Goal: Task Accomplishment & Management: Manage account settings

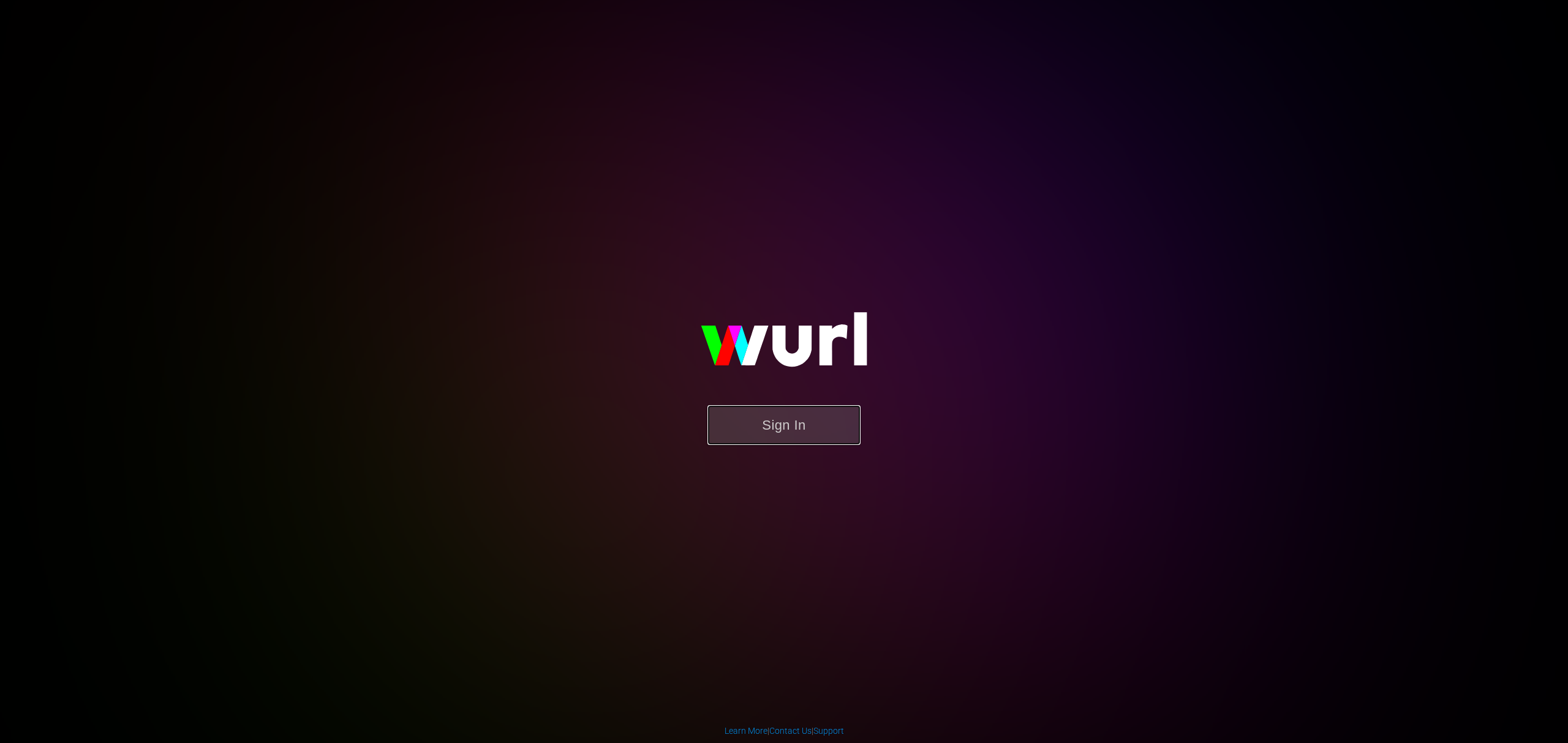
click at [773, 424] on button "Sign In" at bounding box center [783, 425] width 153 height 40
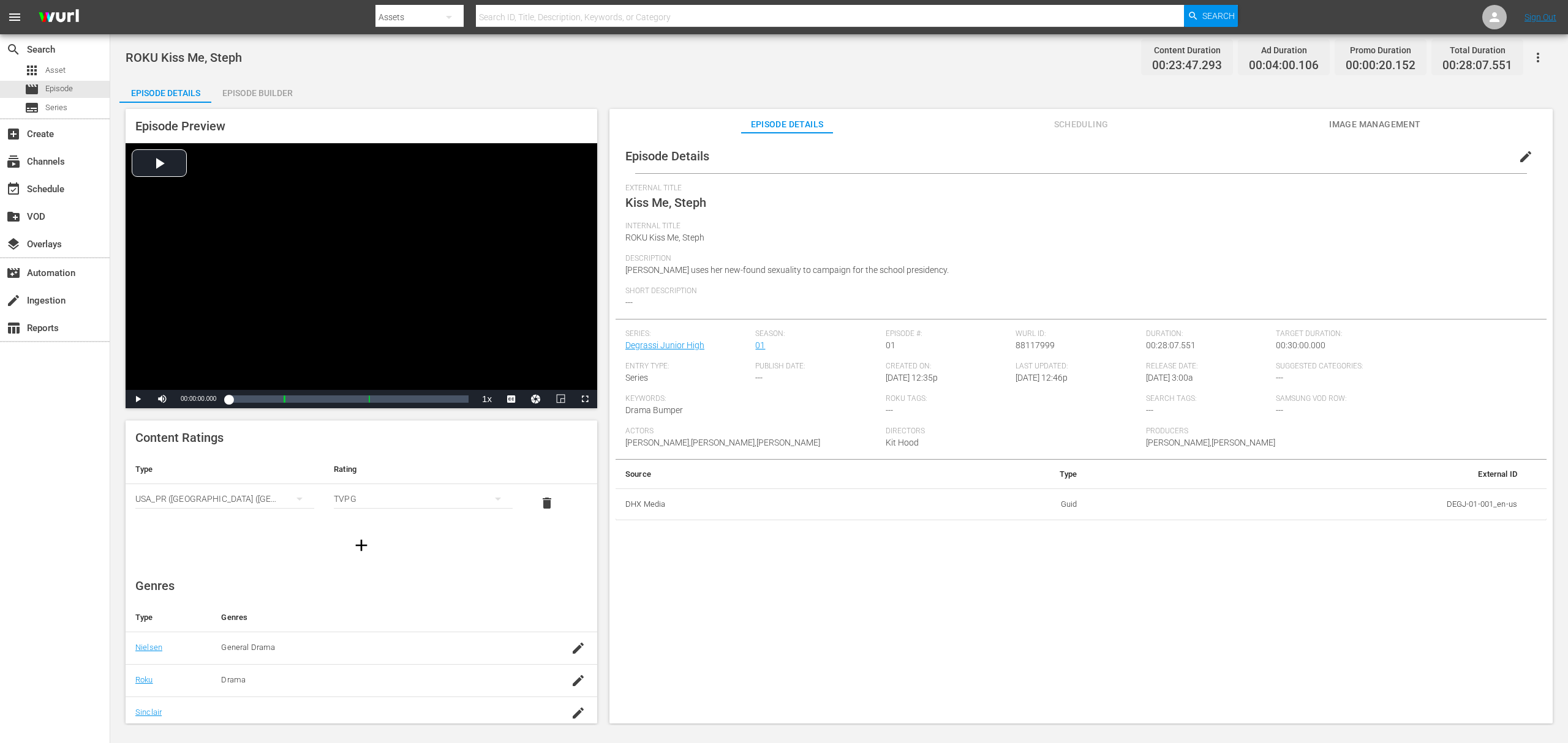
click at [280, 91] on div "Episode Builder" at bounding box center [257, 93] width 92 height 29
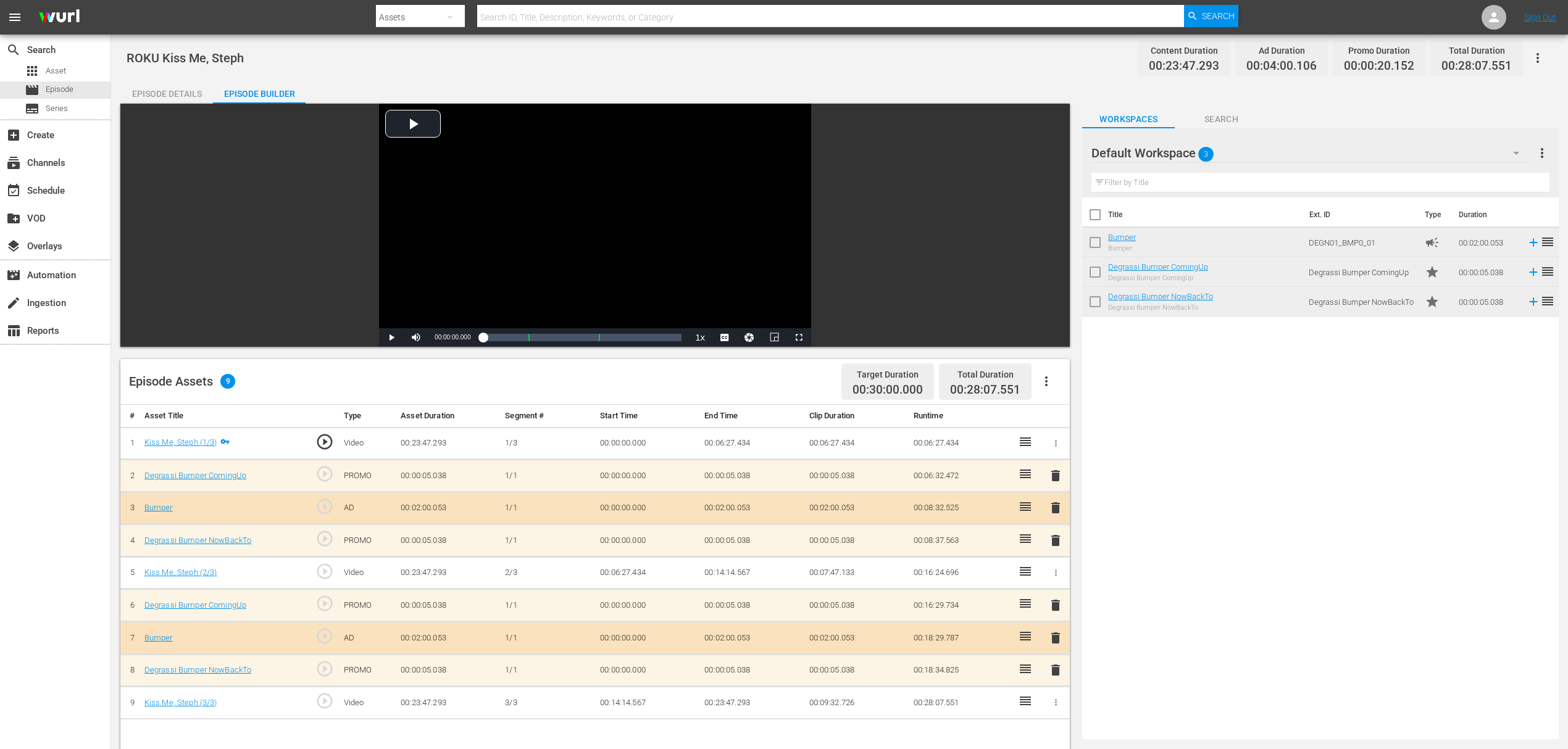
click at [180, 90] on div "Episode Details" at bounding box center [167, 94] width 93 height 29
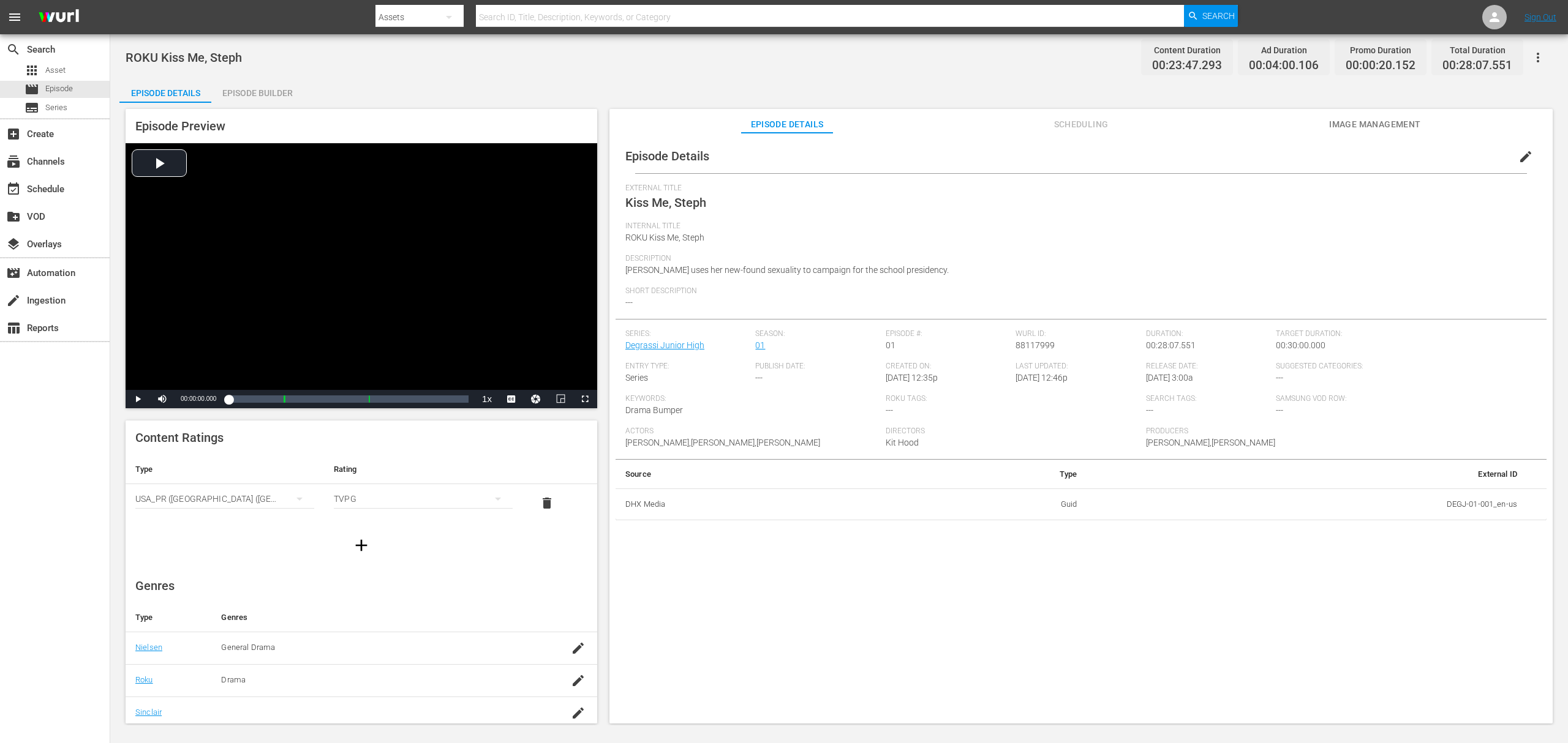
click at [1133, 118] on div "Episode Details Scheduling Image Management" at bounding box center [1081, 121] width 882 height 25
click at [1111, 120] on span "Scheduling" at bounding box center [1081, 124] width 92 height 15
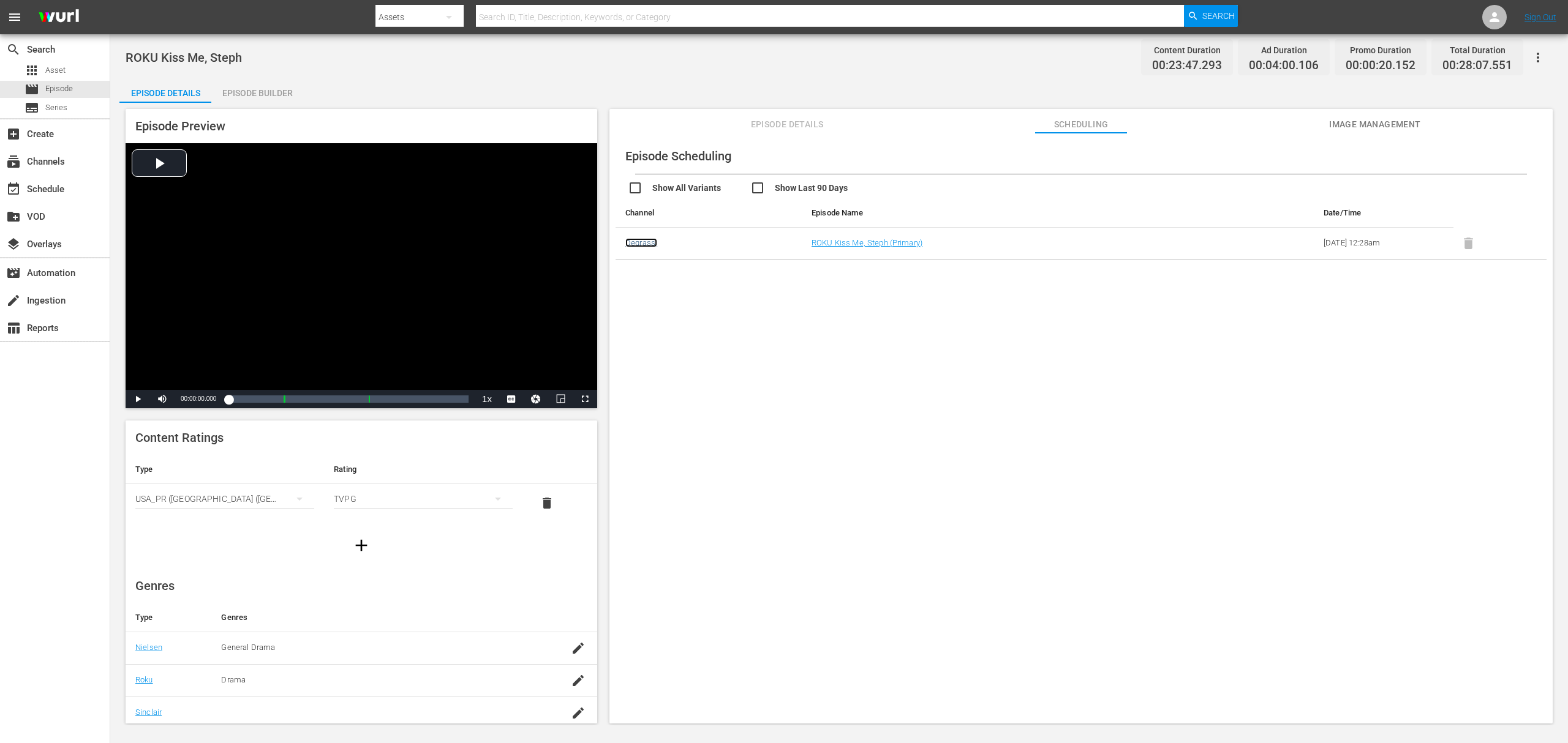
click at [649, 240] on link "Degrassi" at bounding box center [641, 243] width 32 height 9
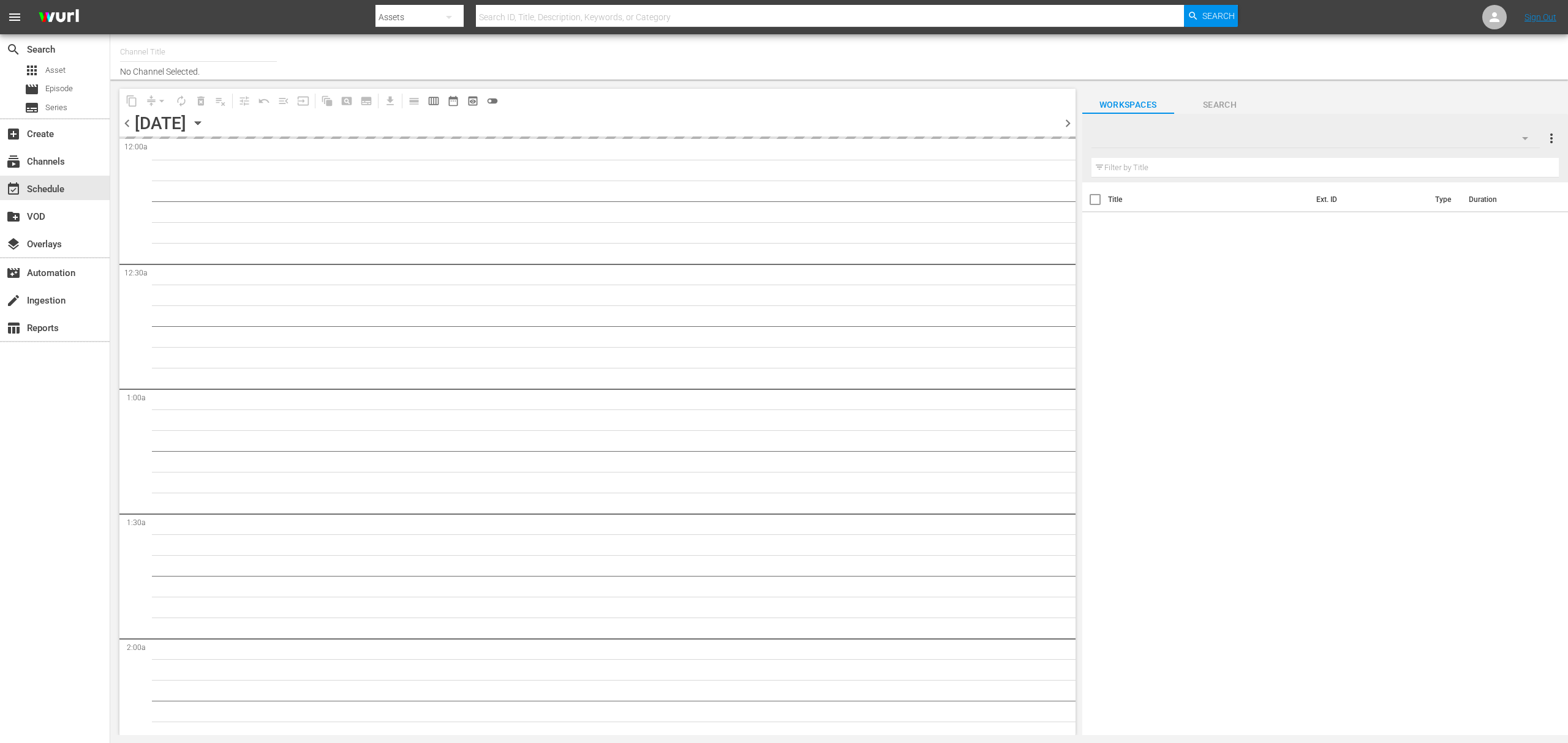
type input "Degrassi Roku (716)"
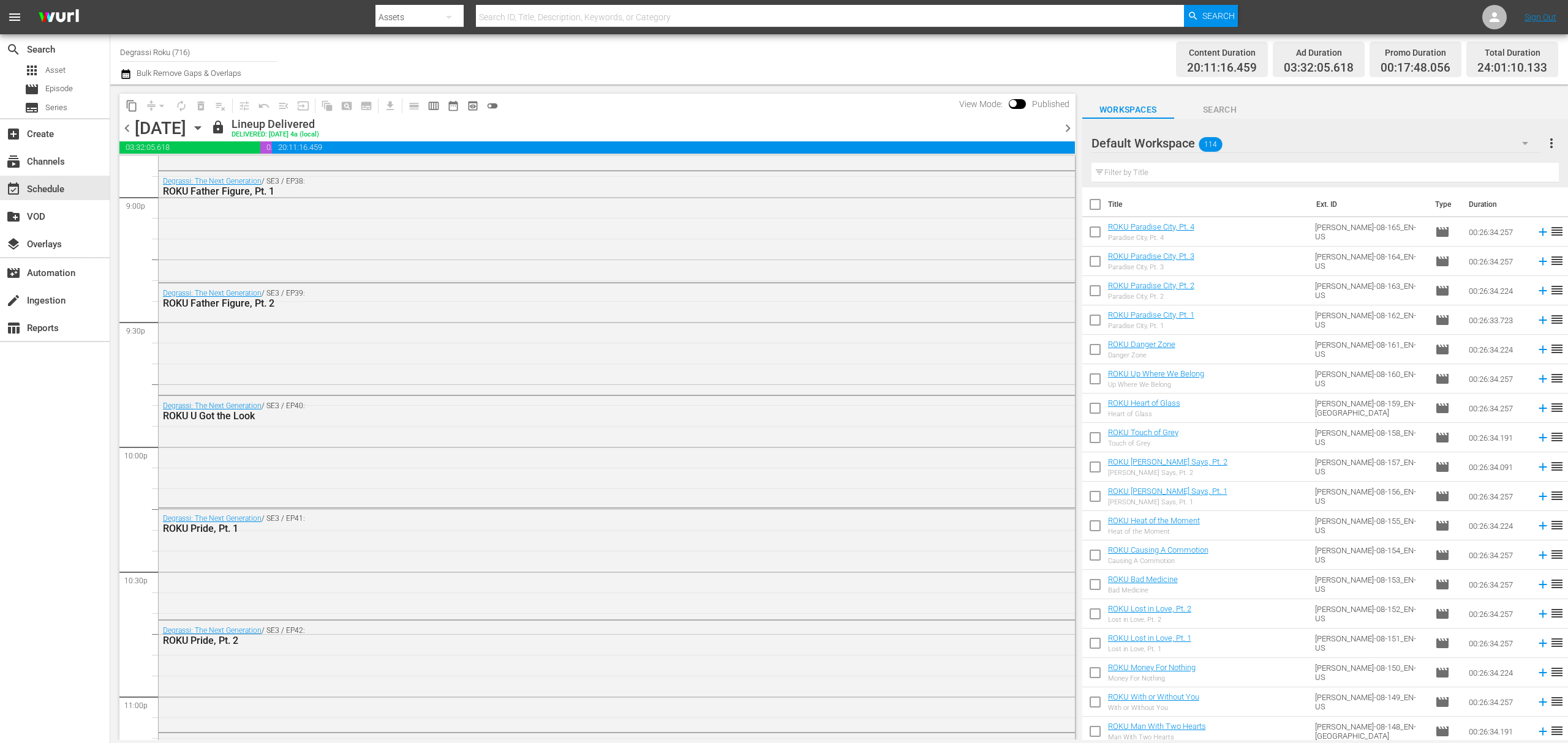
scroll to position [5421, 0]
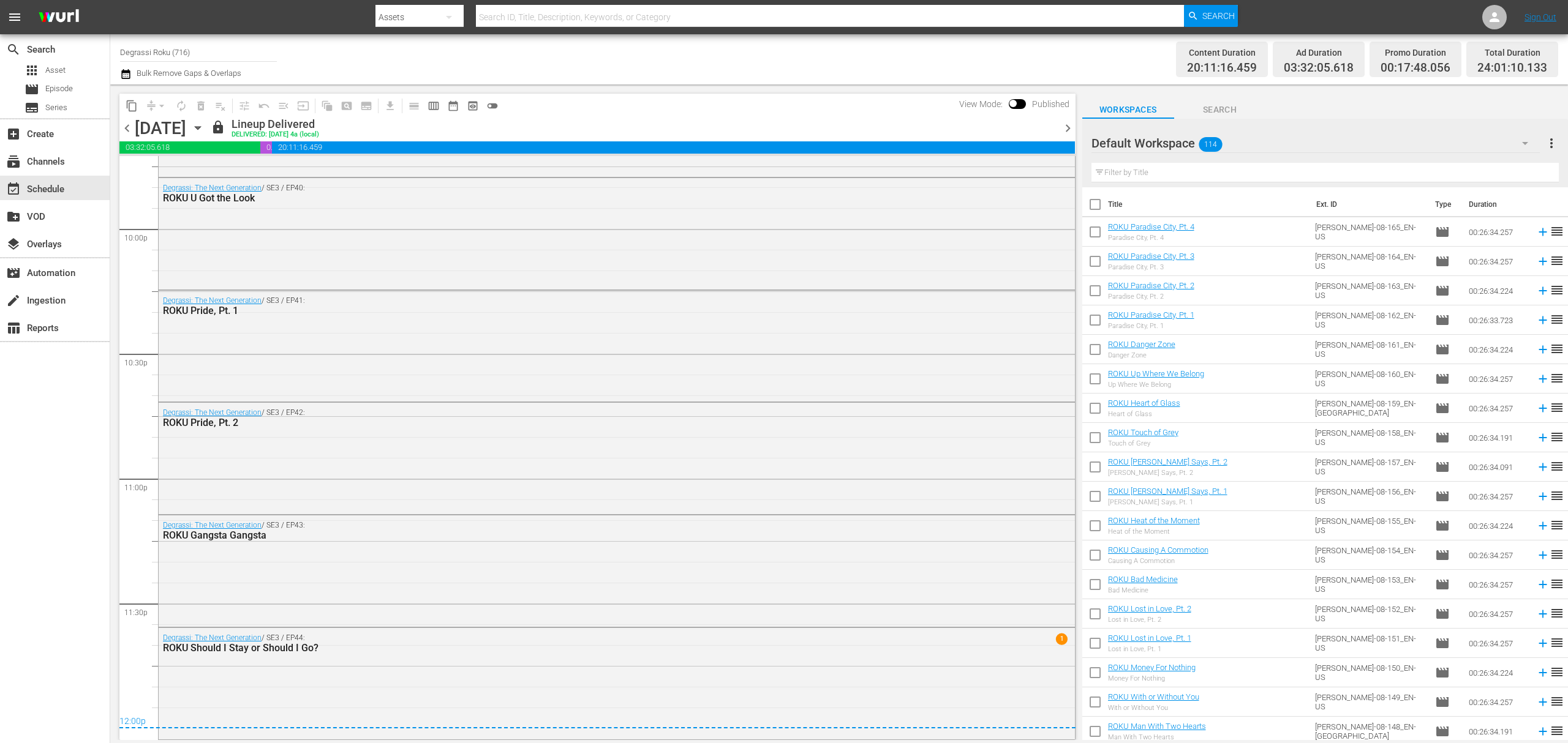
click at [131, 127] on span "chevron_left" at bounding box center [126, 127] width 15 height 15
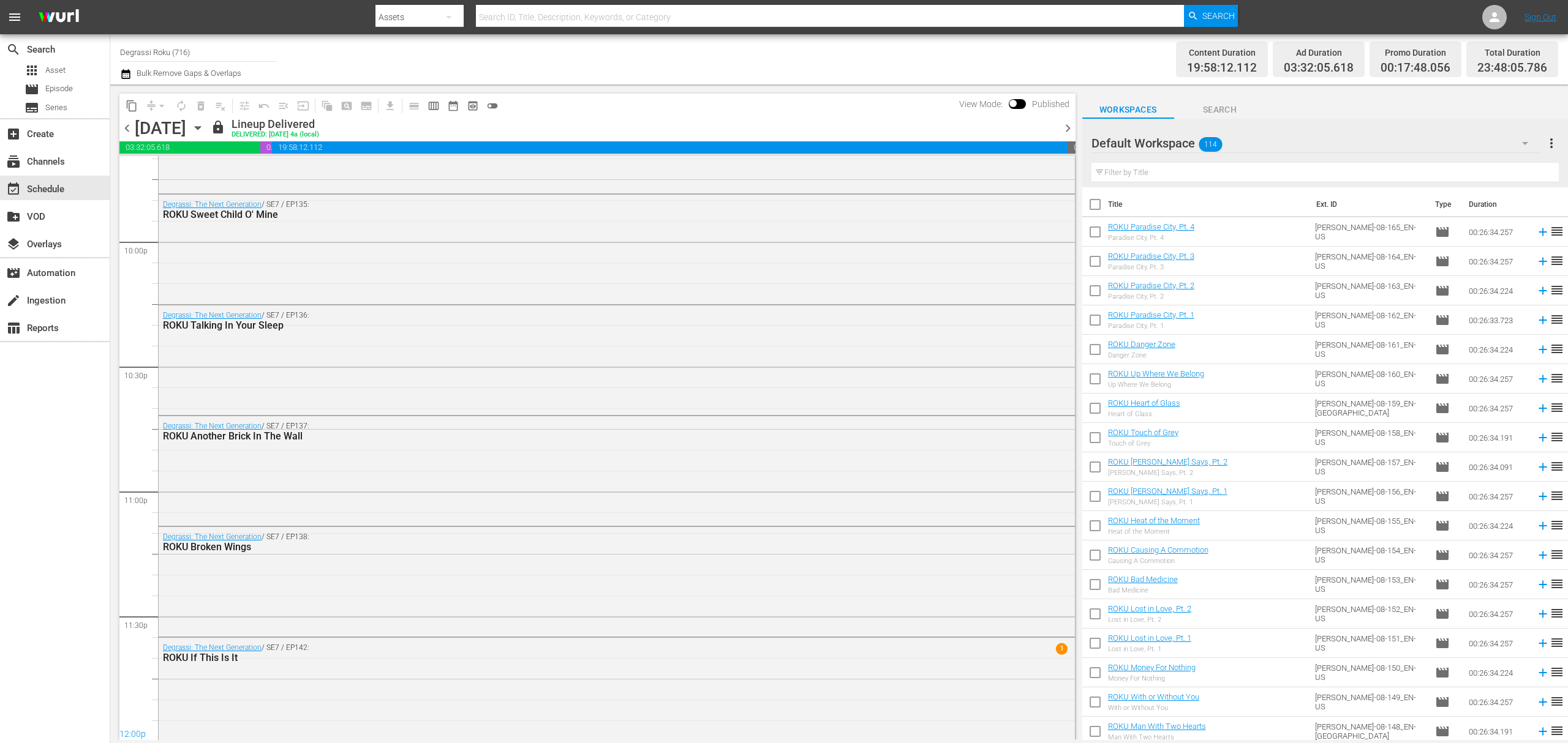
scroll to position [5417, 0]
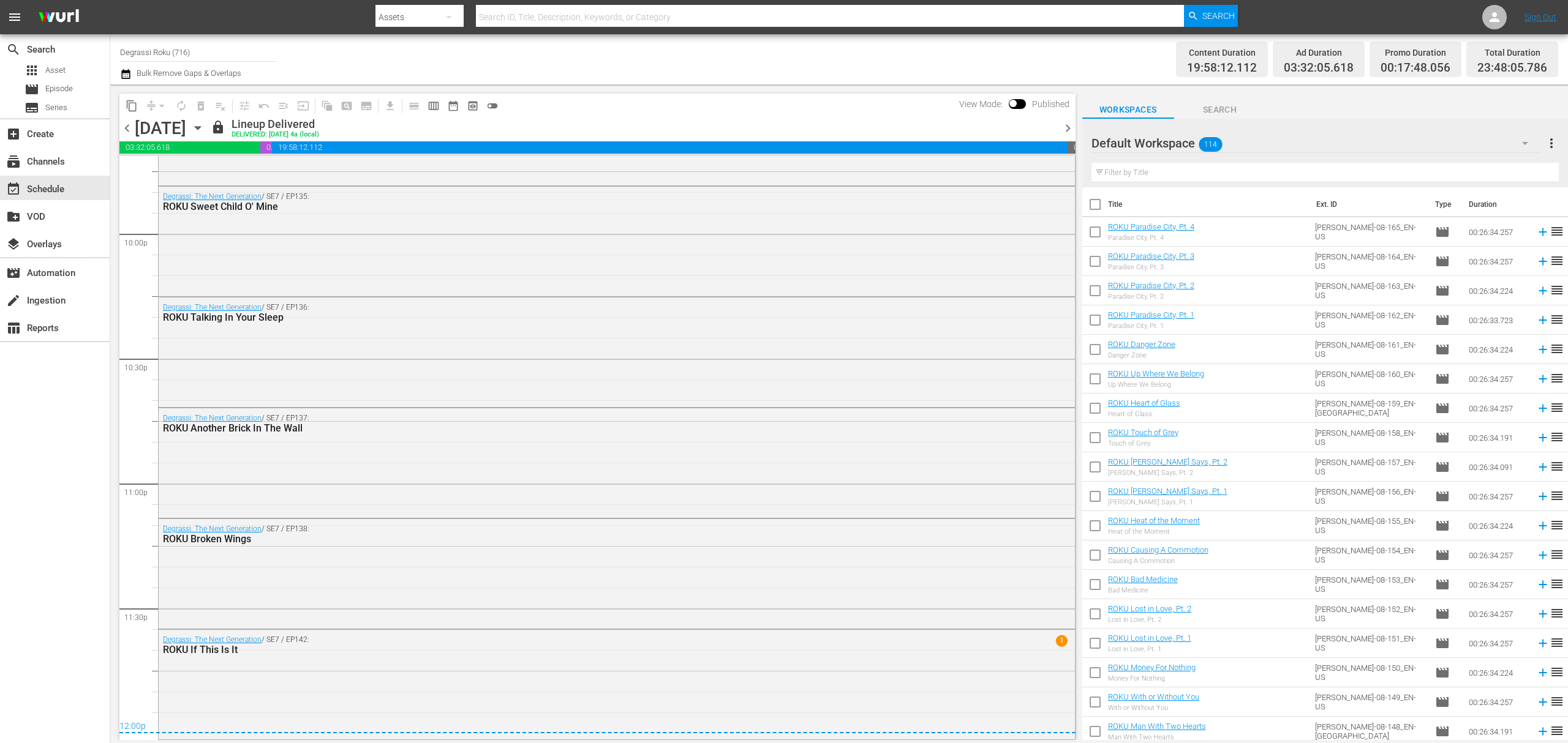
click at [1062, 120] on span "chevron_right" at bounding box center [1067, 127] width 15 height 15
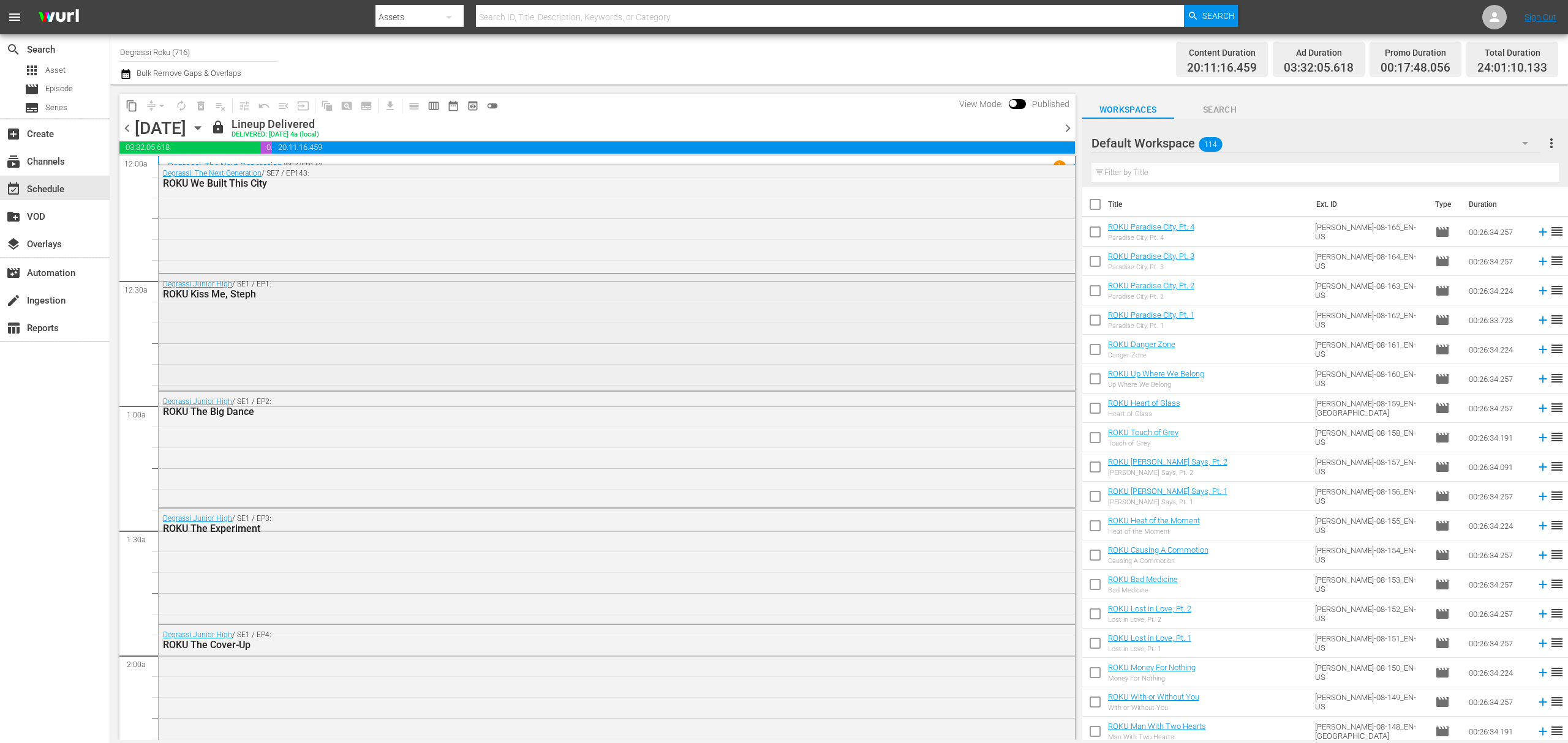
click at [339, 341] on div "Degrassi Junior High / SE1 / EP1: ROKU Kiss Me, Steph" at bounding box center [616, 330] width 916 height 113
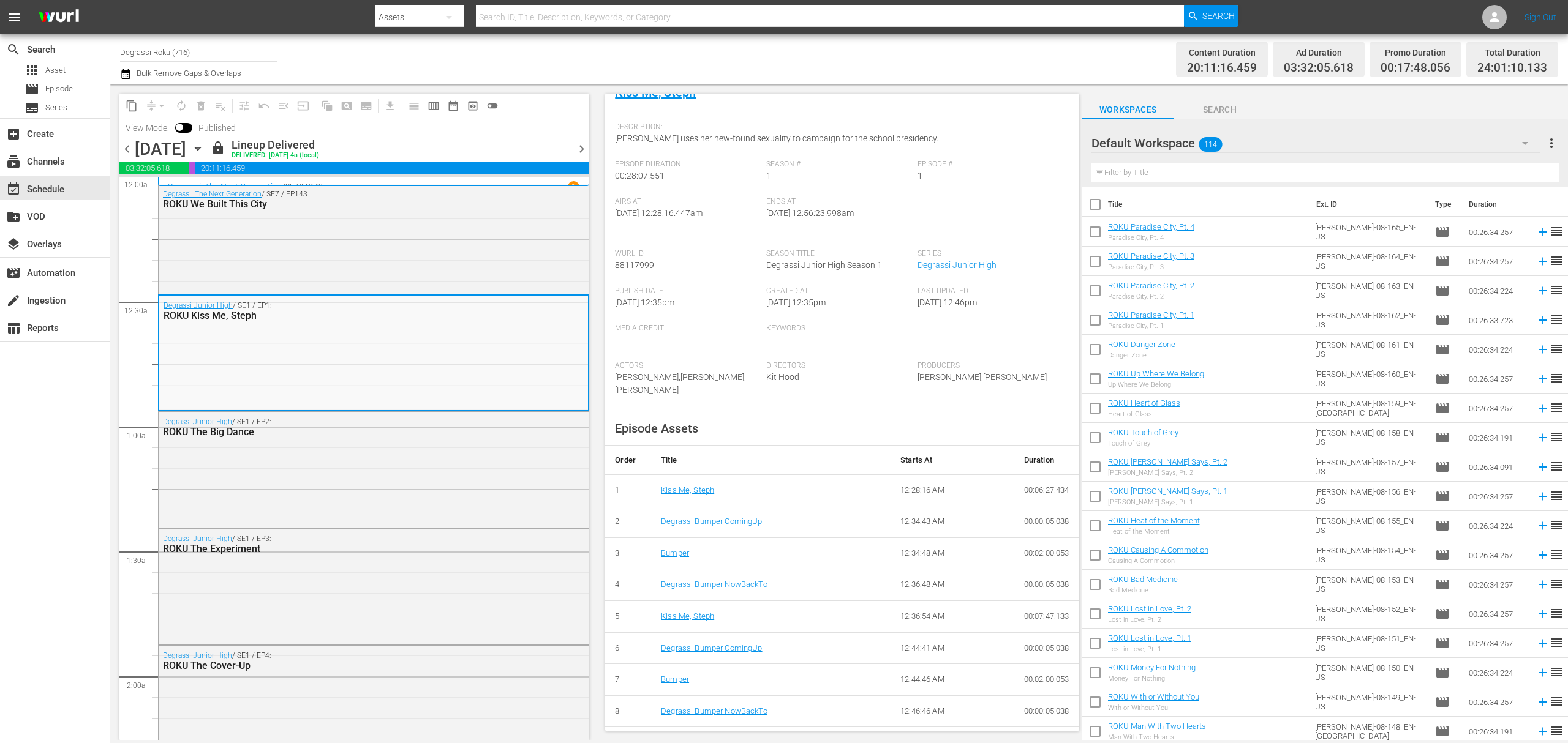
scroll to position [121, 0]
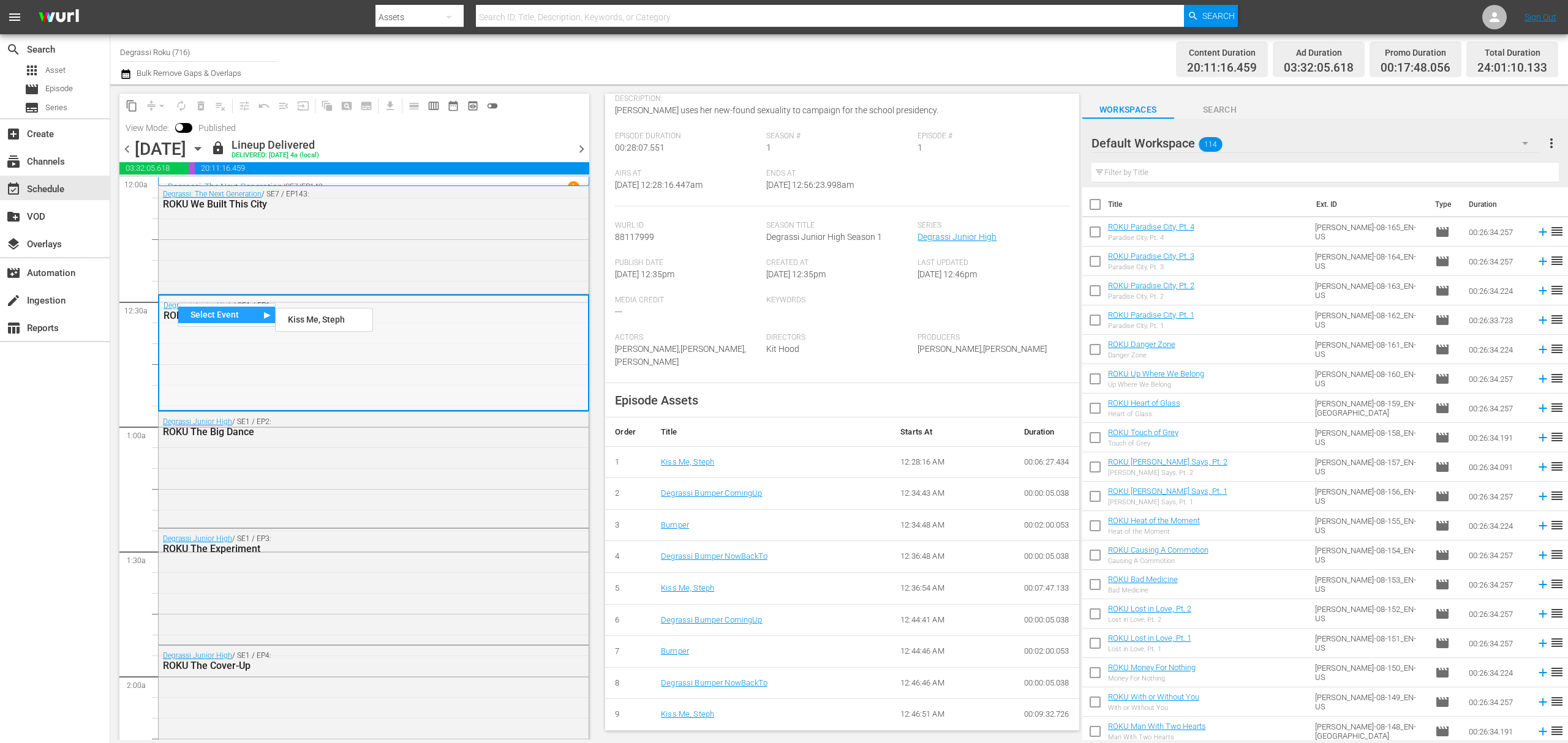
click at [298, 406] on div "Degrassi Junior High / SE1 / EP1: ROKU Kiss Me, Steph" at bounding box center [373, 353] width 429 height 113
click at [118, 70] on div "Channel Title Degrassi Roku (716) Bulk Remove Gaps & Overlaps Content Duration …" at bounding box center [839, 59] width 1458 height 50
click at [126, 72] on icon "button" at bounding box center [126, 73] width 9 height 10
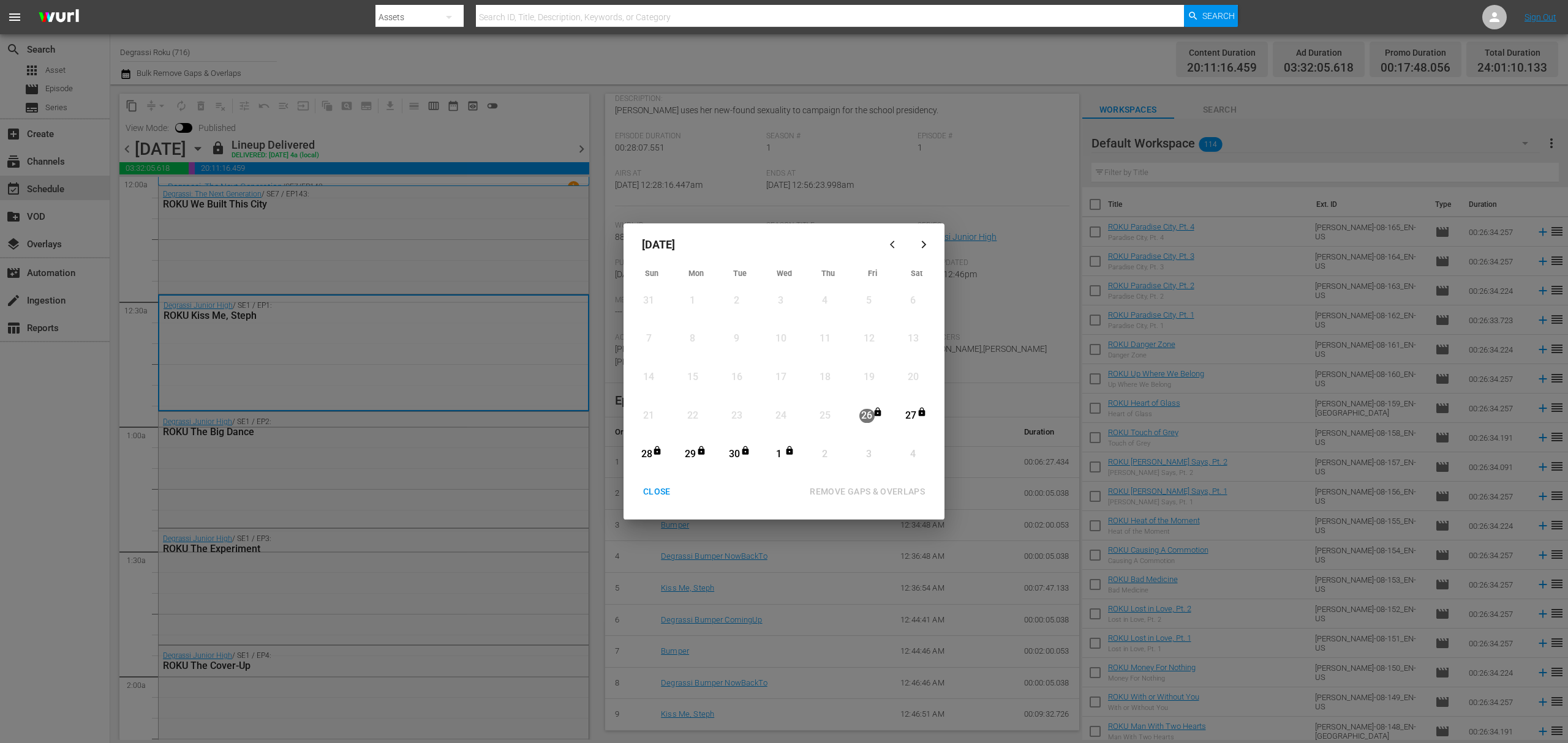
click at [654, 500] on button "CLOSE" at bounding box center [657, 492] width 57 height 23
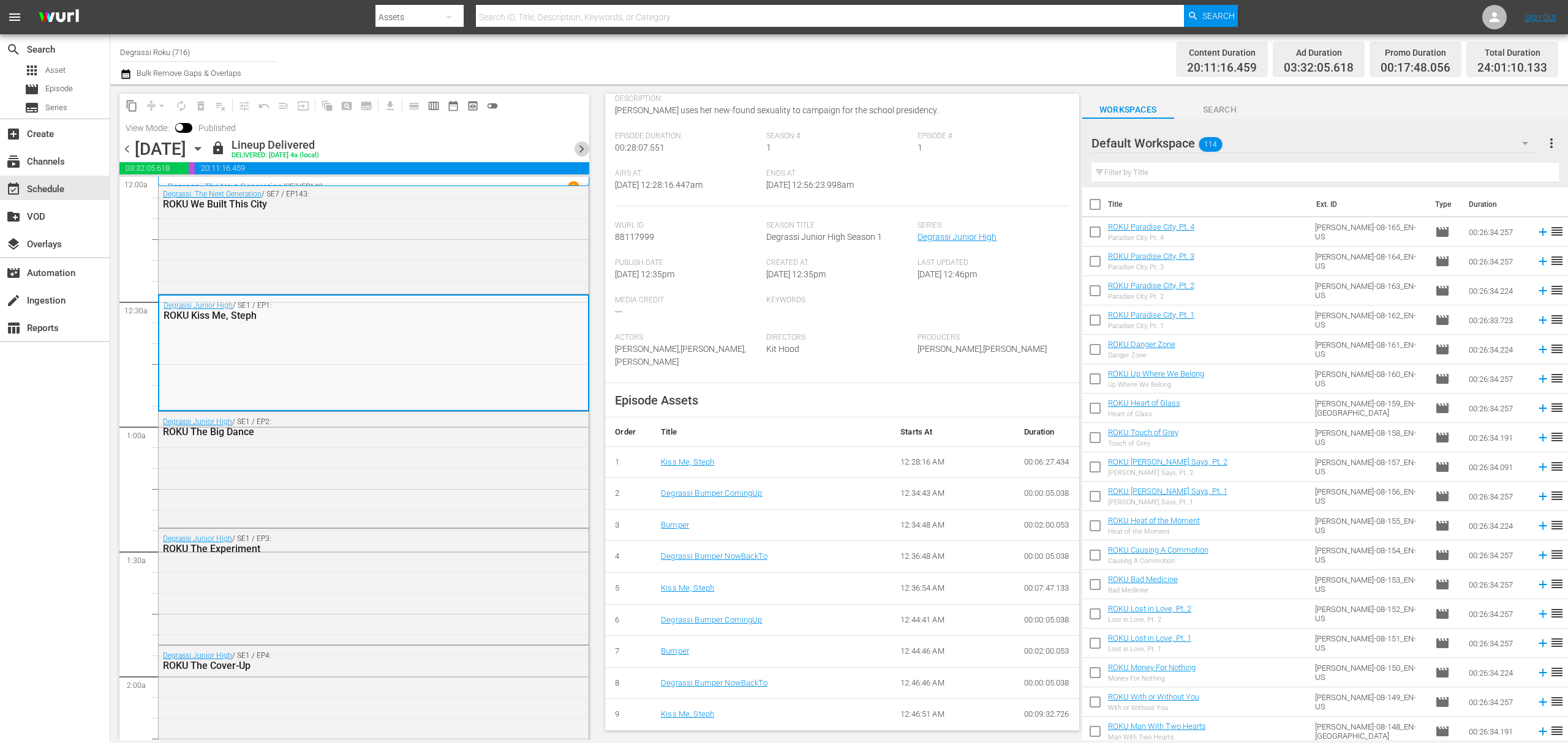
click at [577, 146] on span "chevron_right" at bounding box center [581, 148] width 15 height 15
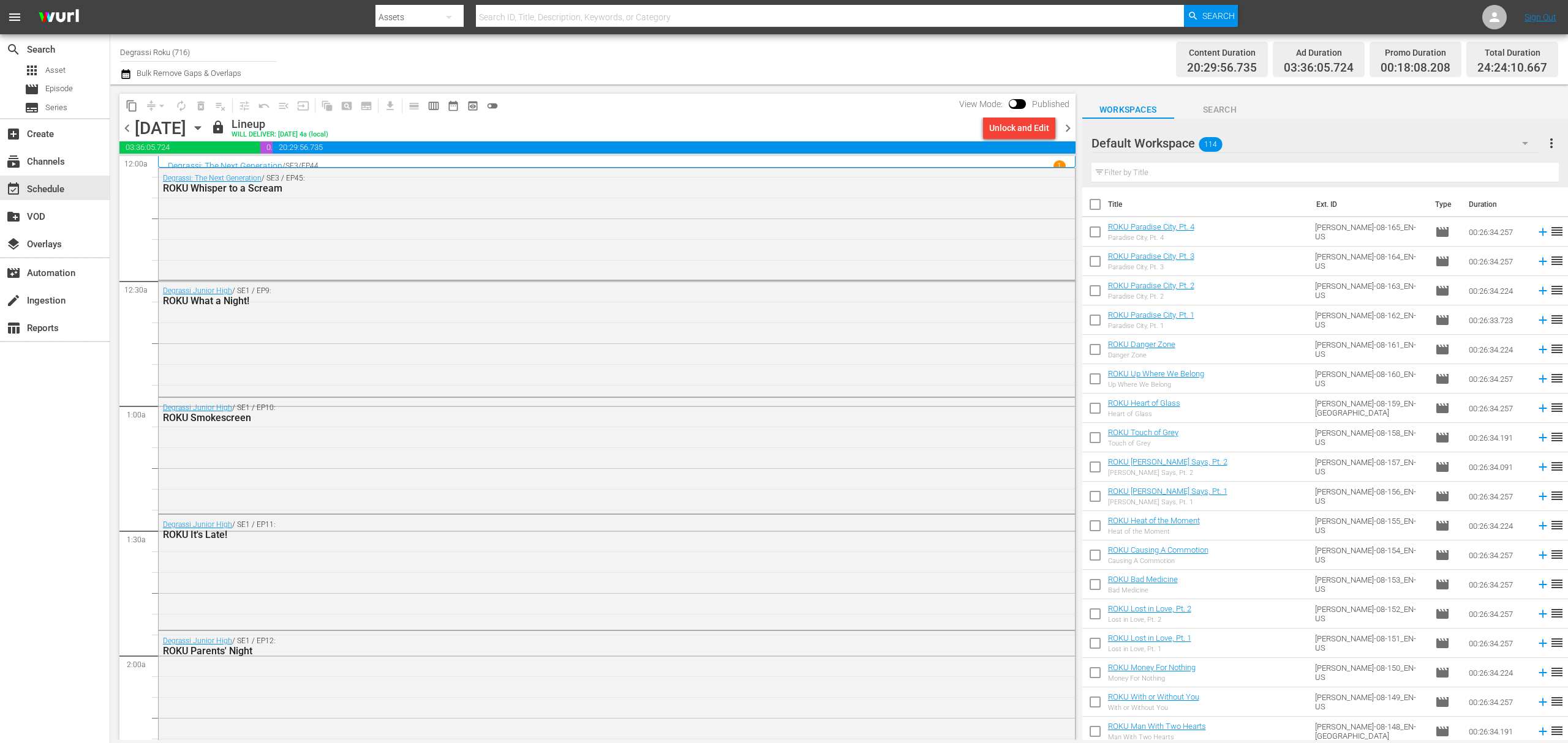
click at [121, 128] on span "chevron_left" at bounding box center [126, 127] width 15 height 15
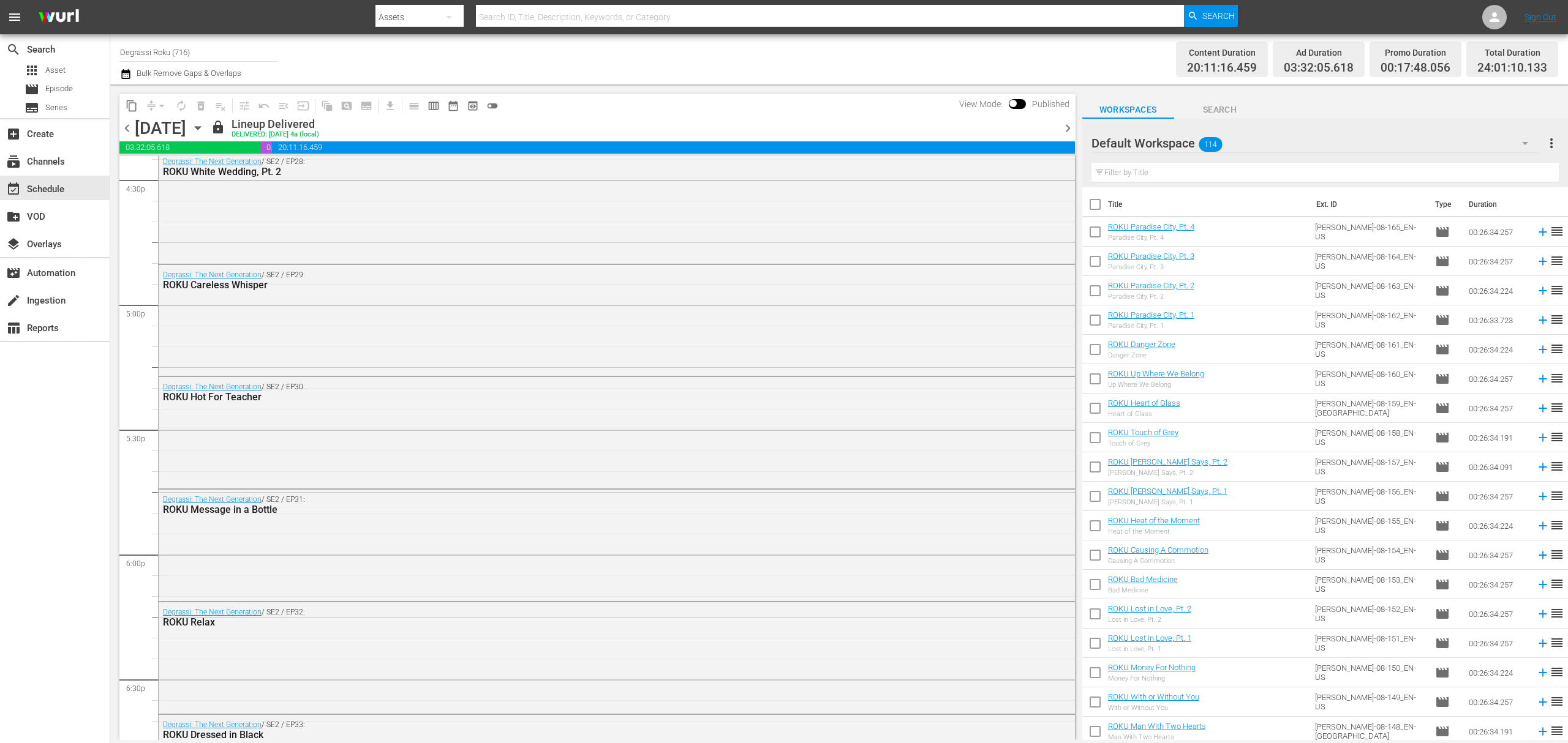
scroll to position [5421, 0]
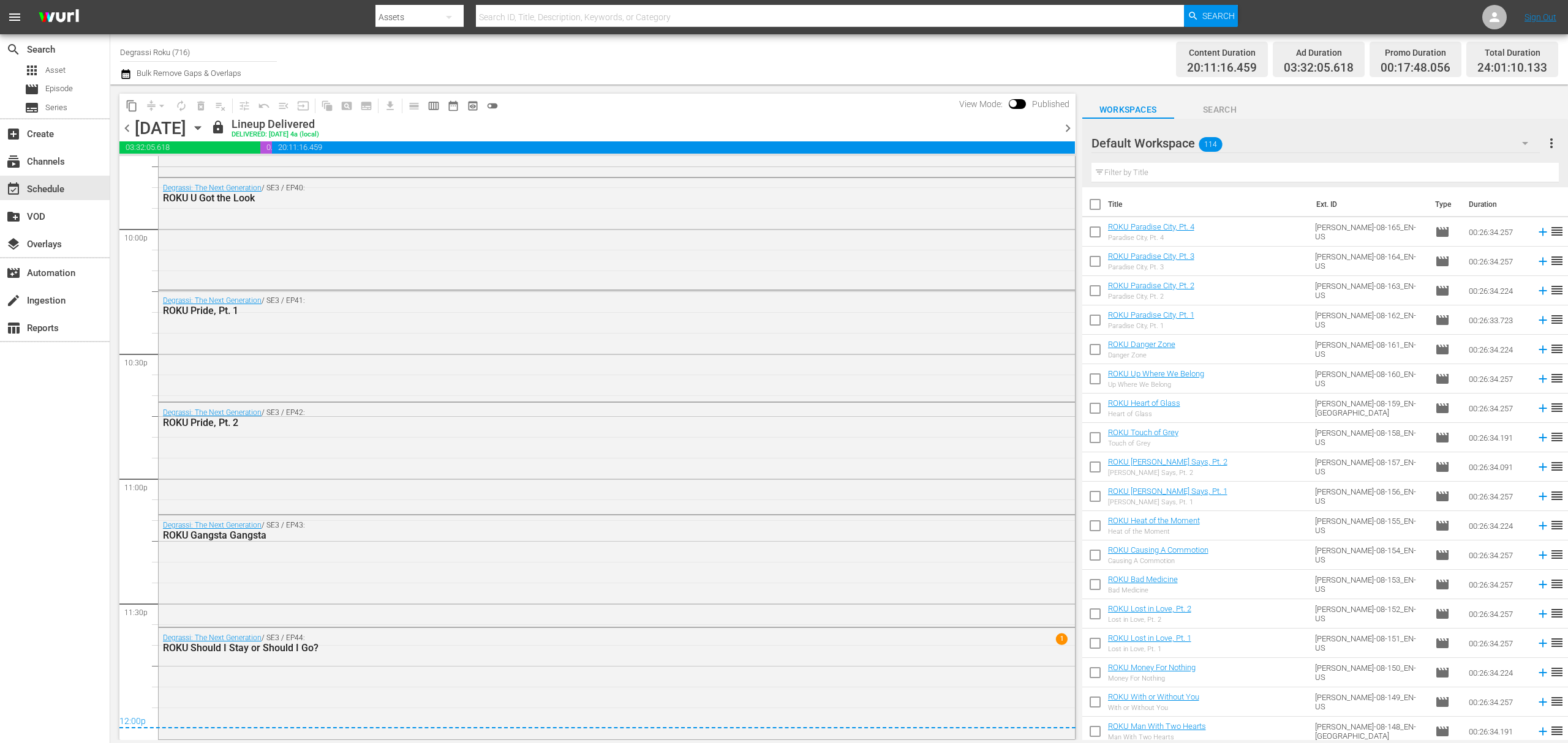
click at [1066, 133] on span "chevron_right" at bounding box center [1067, 127] width 15 height 15
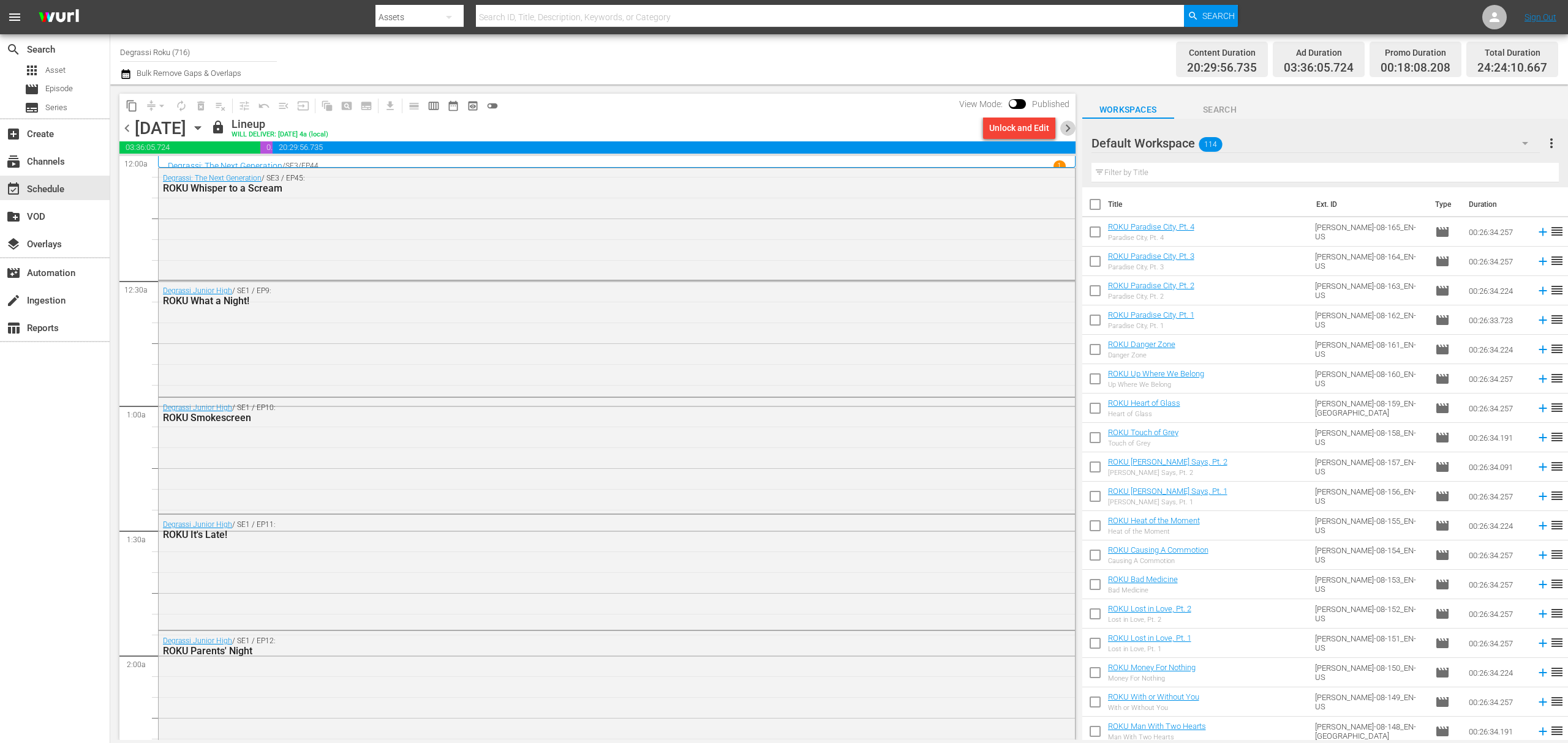
click at [1066, 131] on span "chevron_right" at bounding box center [1067, 127] width 15 height 15
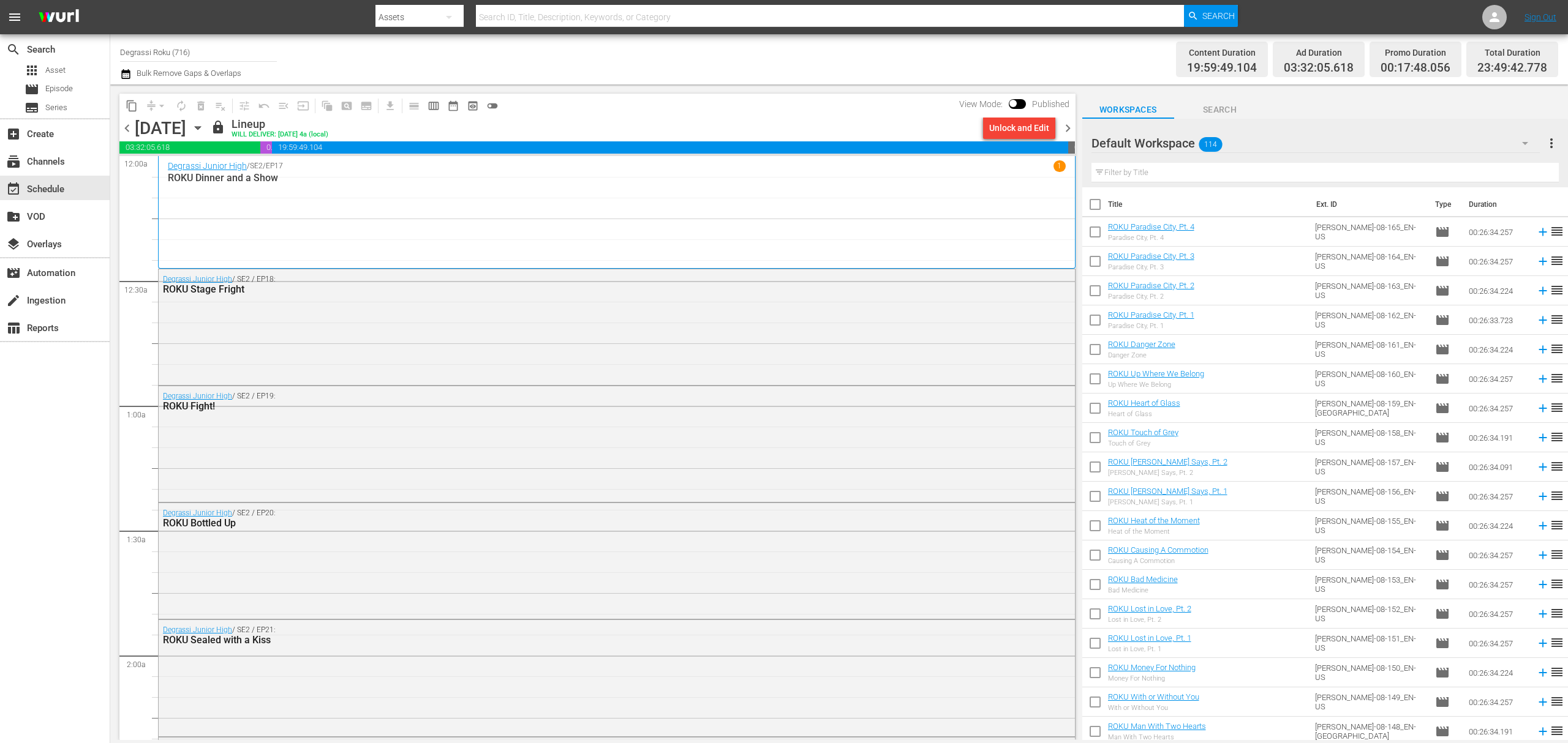
click at [1073, 128] on span "chevron_right" at bounding box center [1067, 127] width 15 height 15
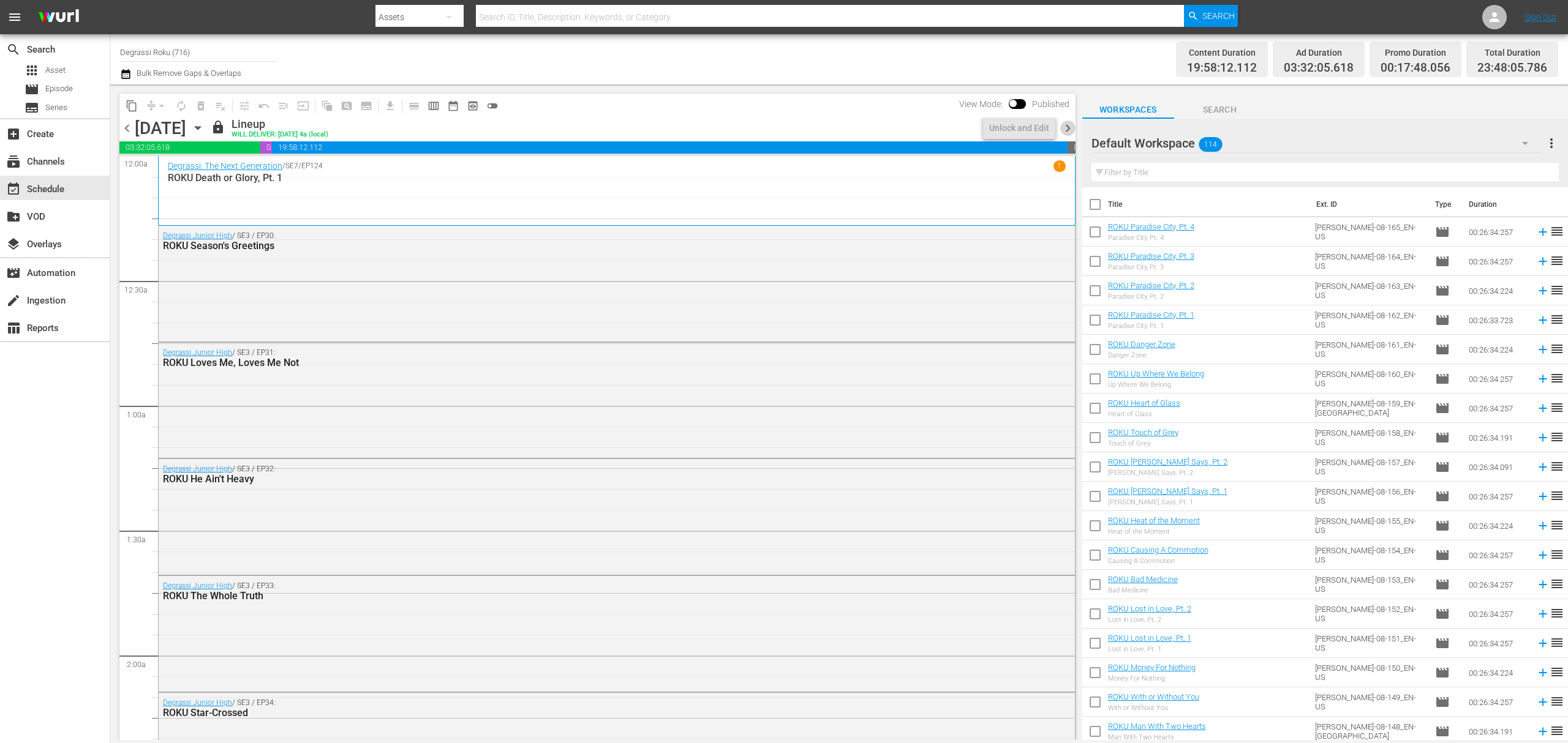
click at [1073, 128] on span "chevron_right" at bounding box center [1067, 127] width 15 height 15
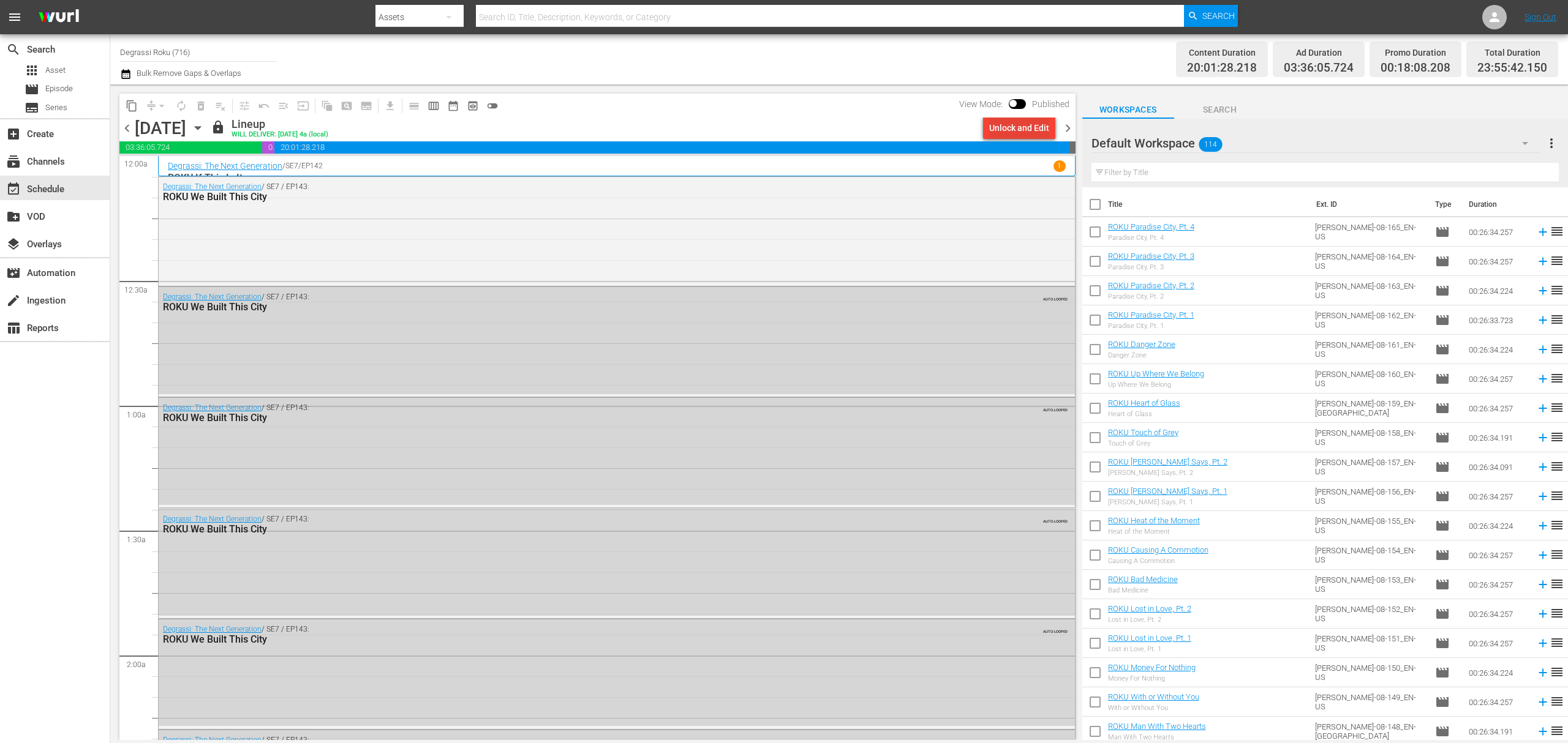
click at [1030, 125] on div "Unlock and Edit" at bounding box center [1019, 127] width 60 height 22
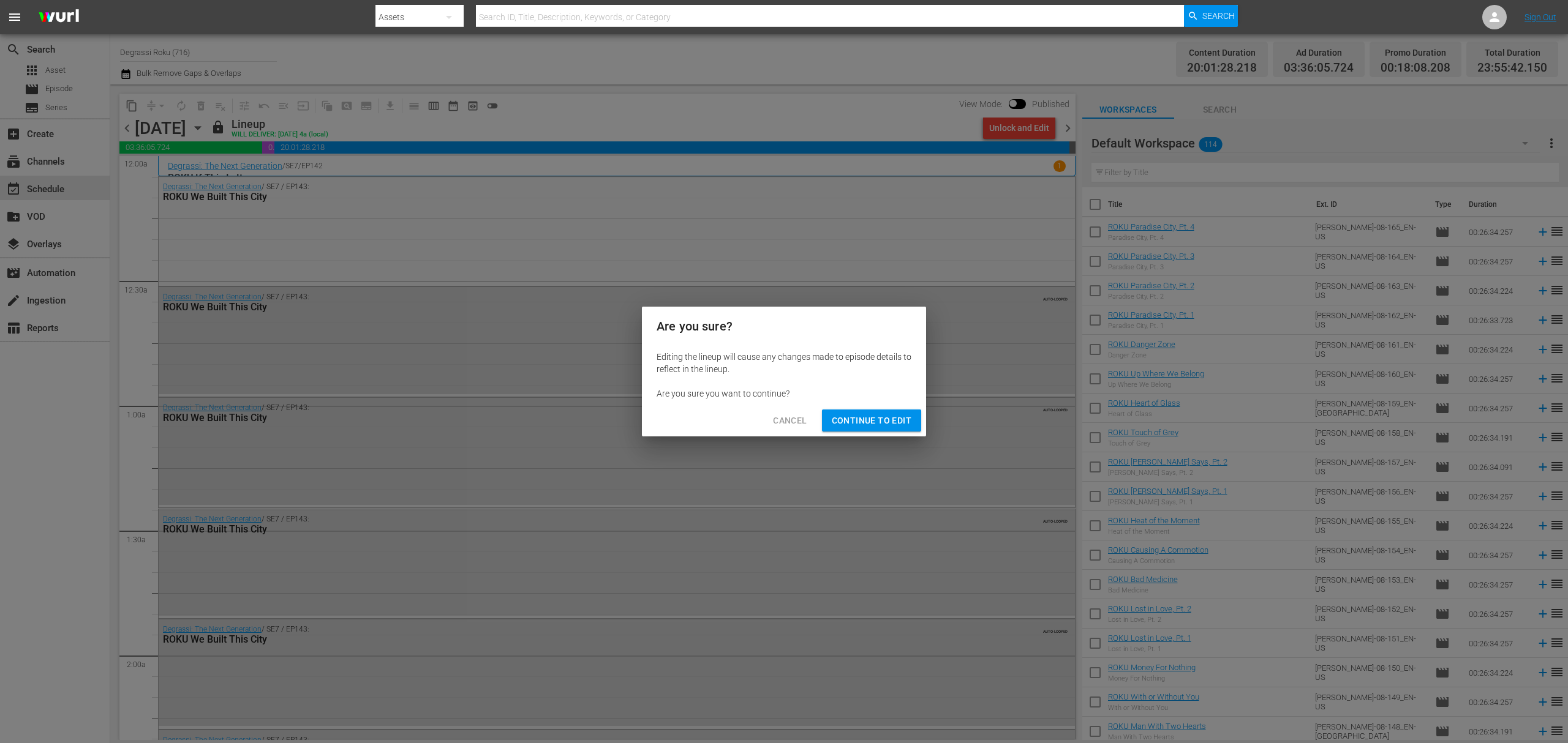
click at [858, 426] on span "Continue to Edit" at bounding box center [872, 421] width 80 height 15
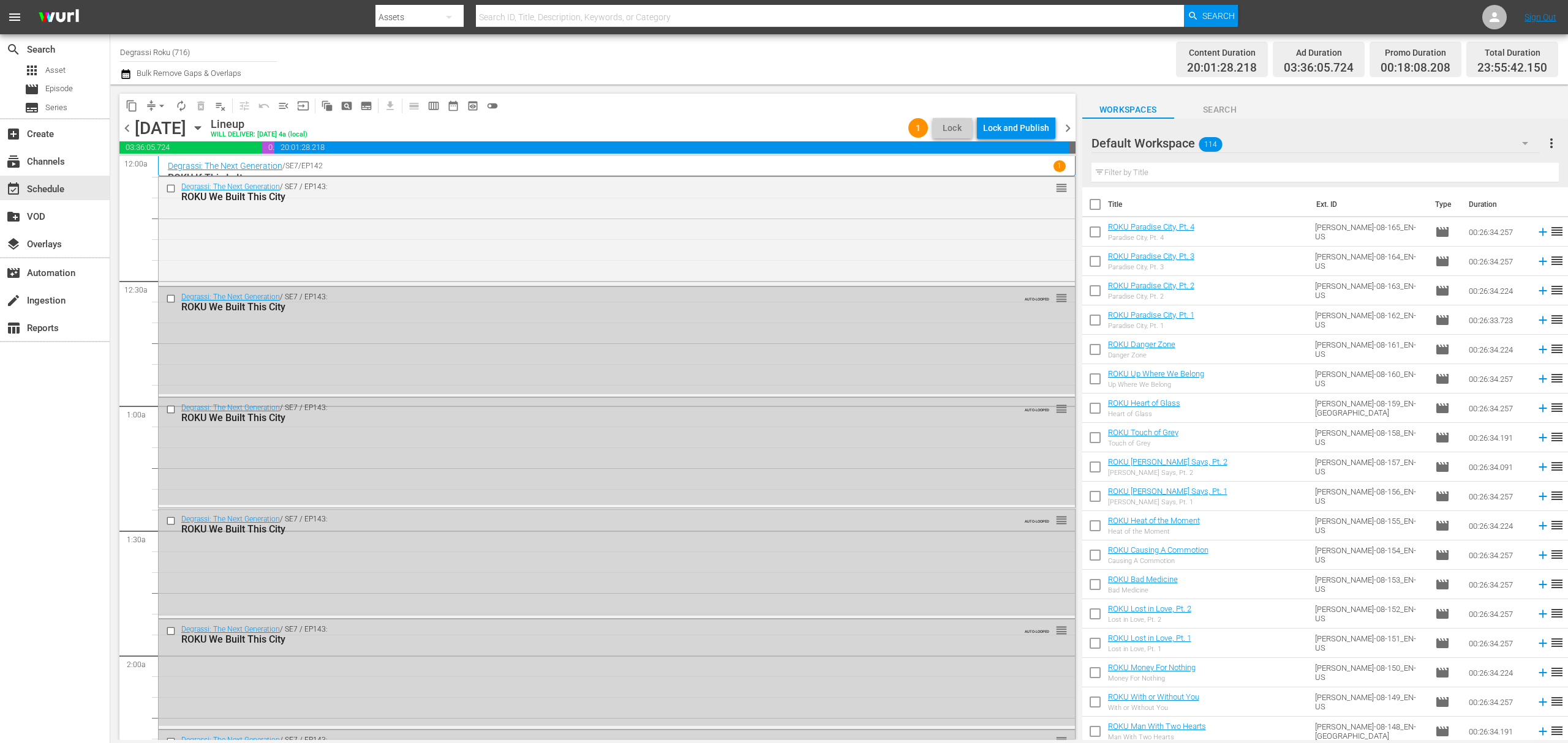
click at [204, 133] on icon "button" at bounding box center [197, 127] width 13 height 13
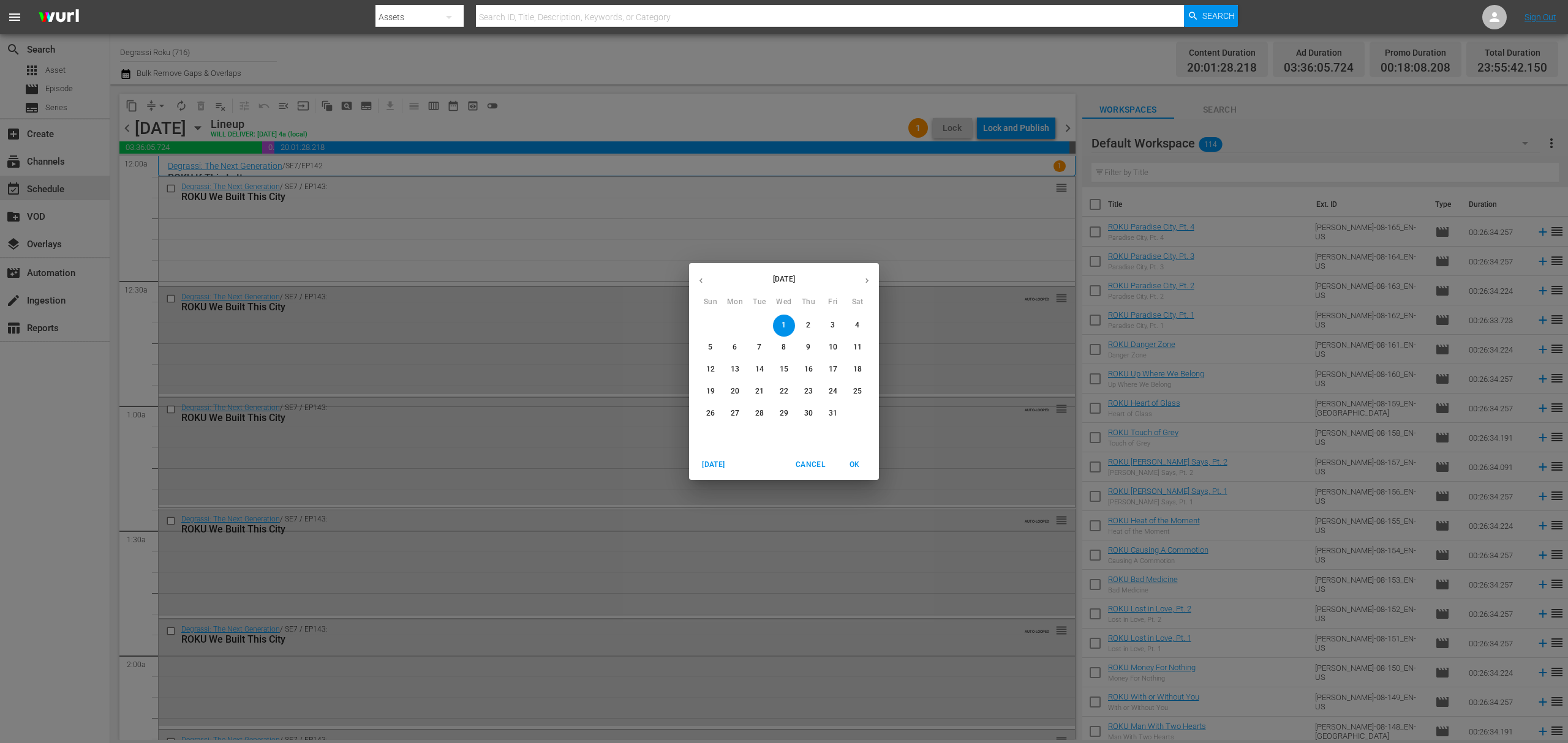
click at [699, 272] on button "button" at bounding box center [700, 280] width 24 height 24
click at [738, 409] on p "29" at bounding box center [735, 413] width 9 height 11
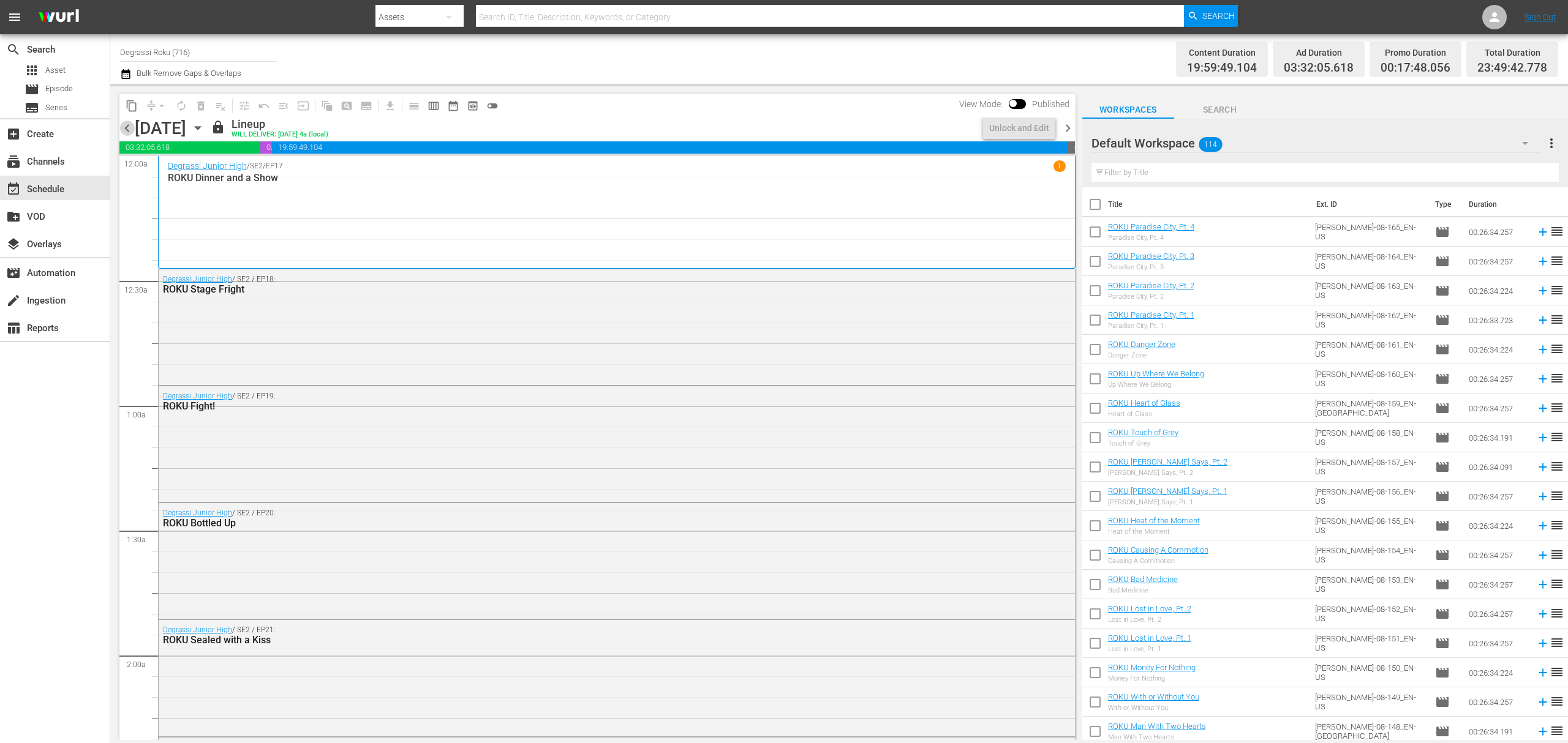
click at [126, 130] on span "chevron_left" at bounding box center [126, 127] width 15 height 15
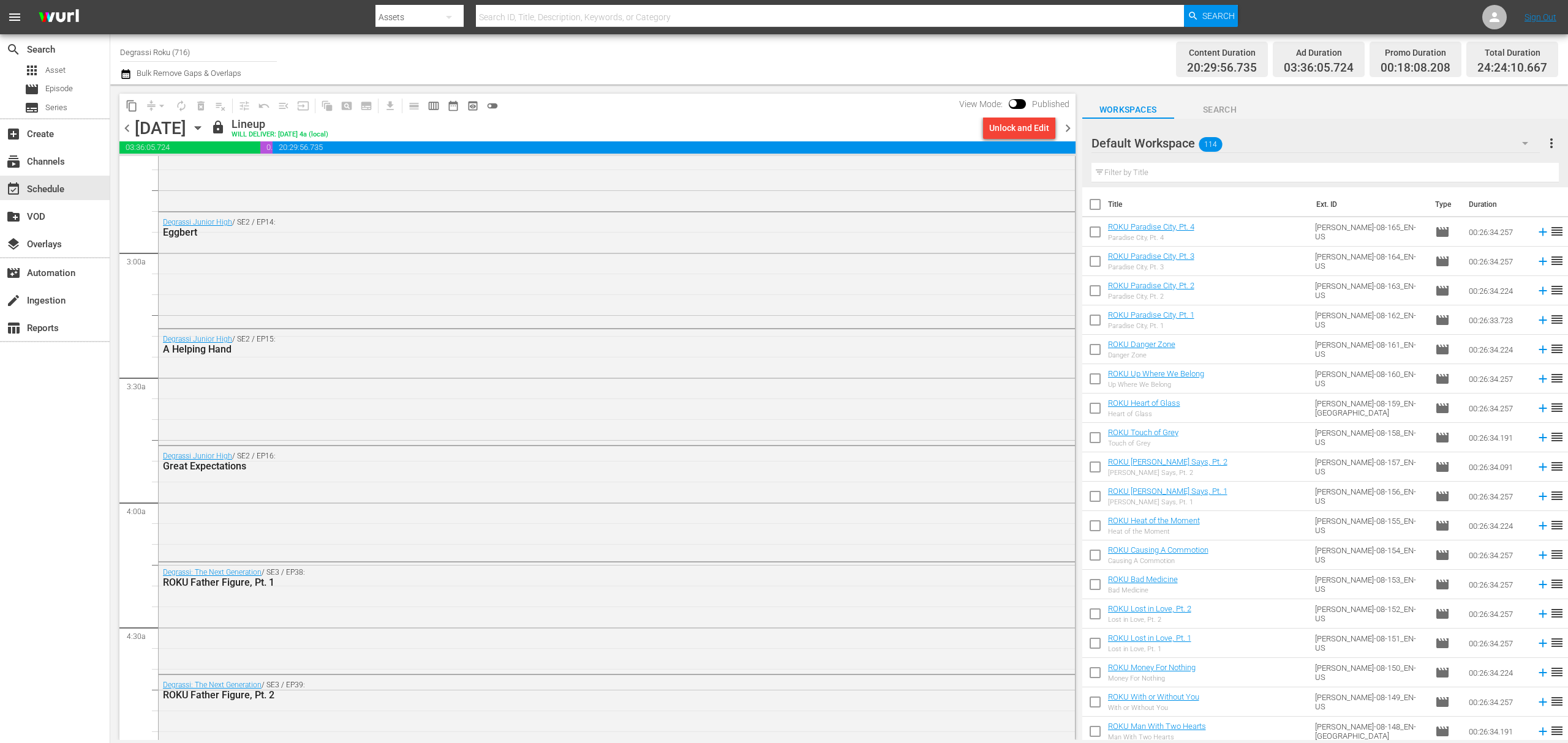
scroll to position [816, 0]
